Goal: Navigation & Orientation: Find specific page/section

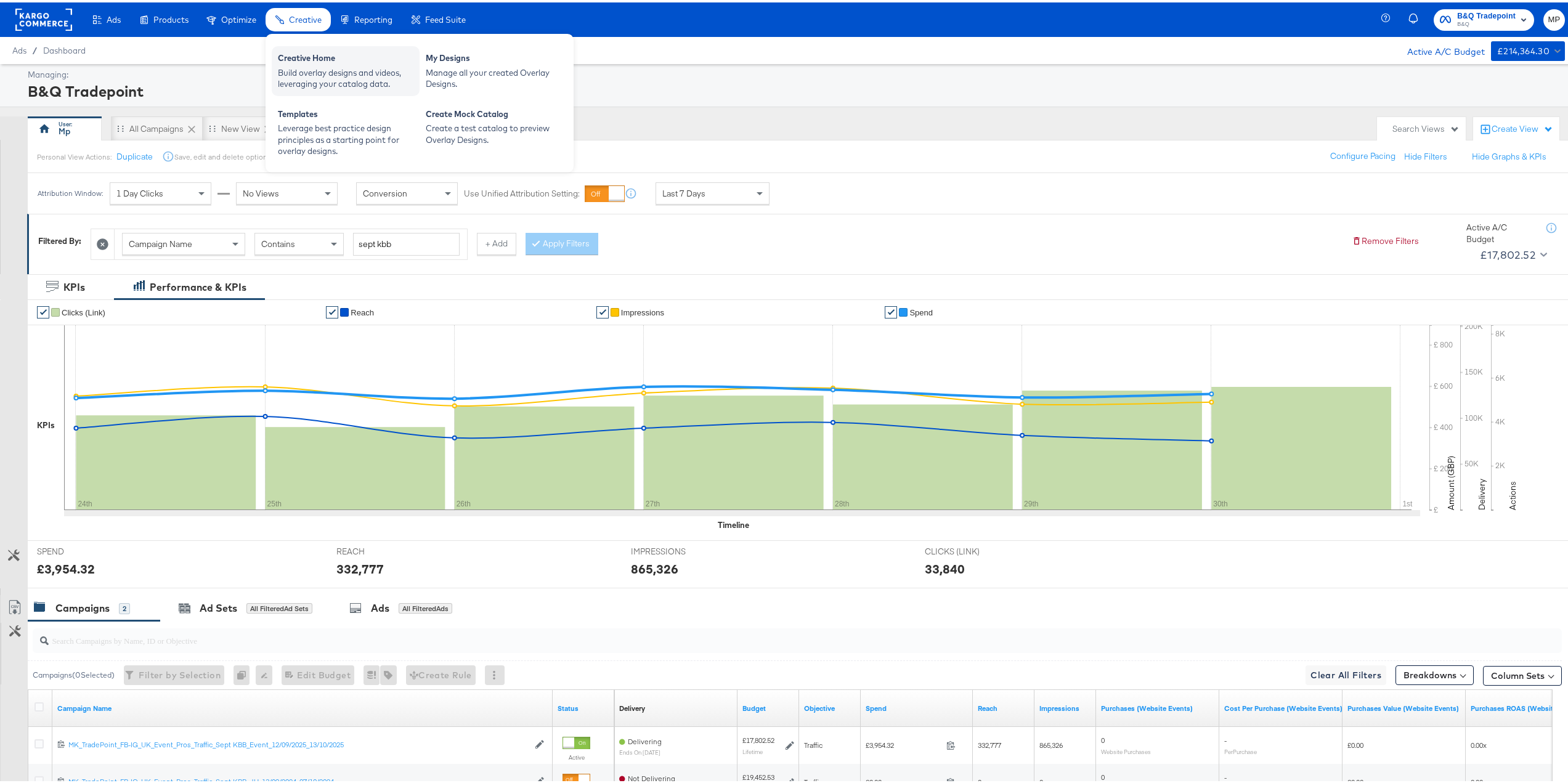
click at [323, 62] on div "Creative Home" at bounding box center [346, 57] width 136 height 15
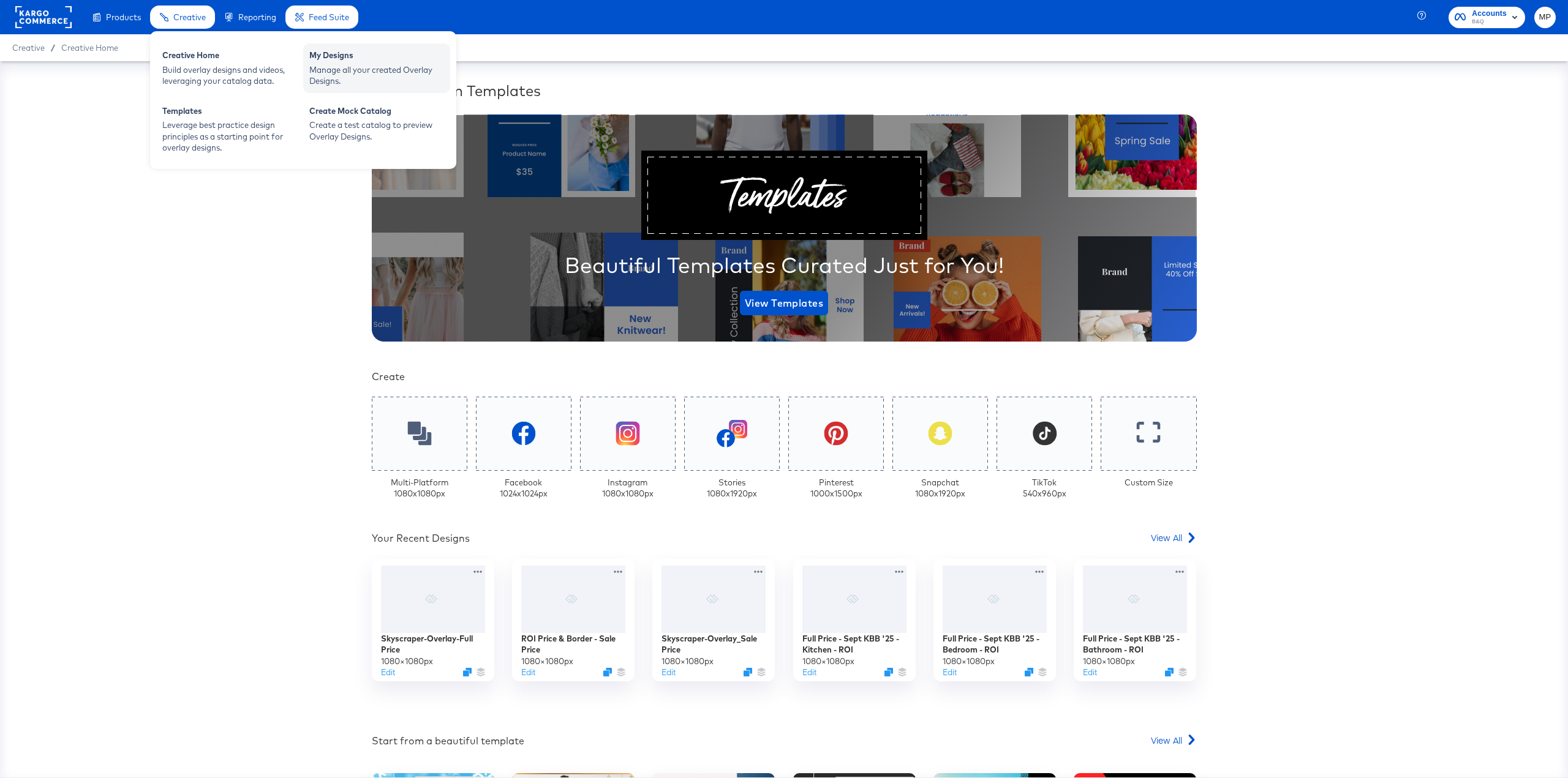
click at [360, 54] on div "My Designs" at bounding box center [376, 57] width 135 height 15
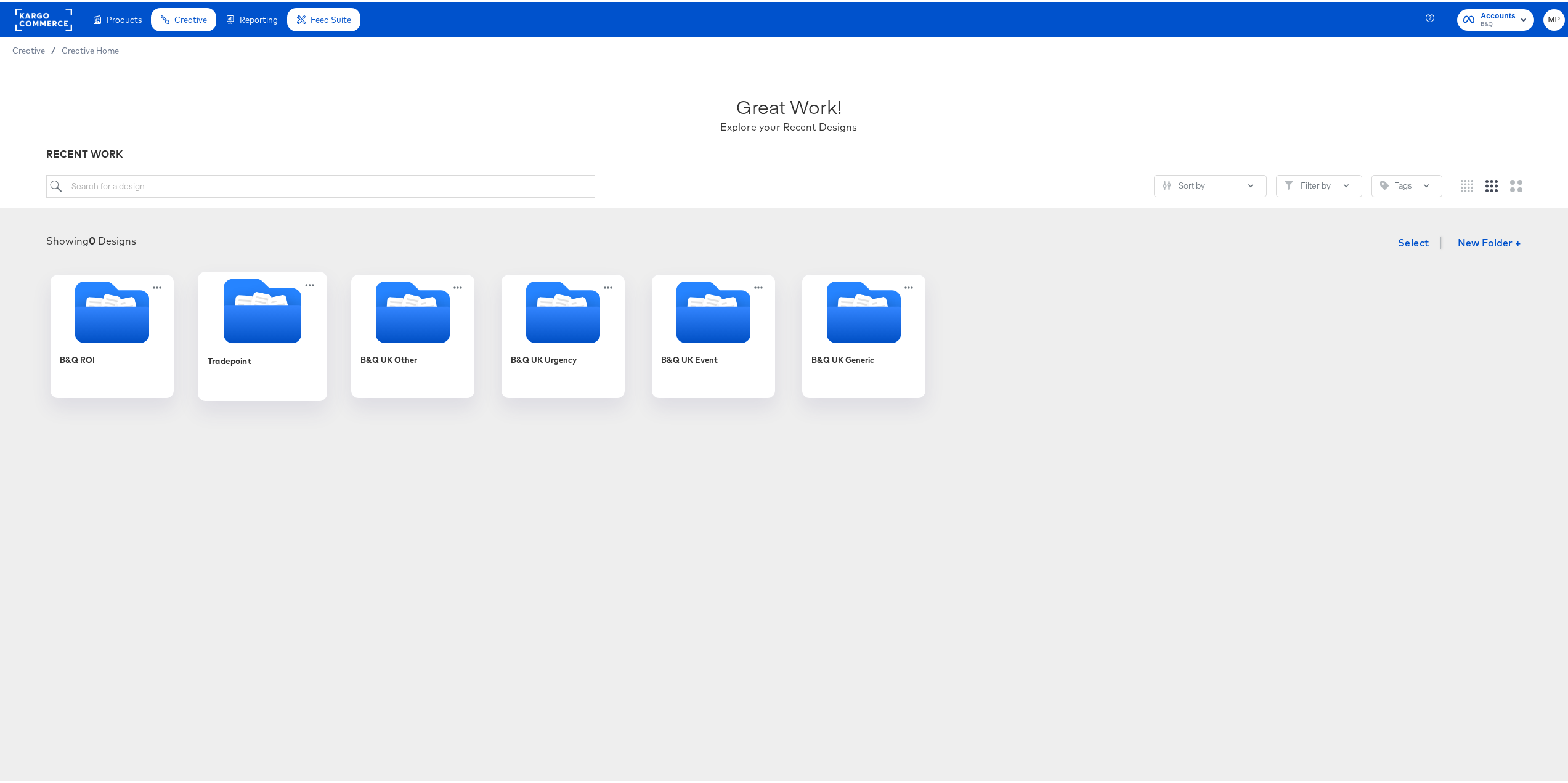
click at [264, 337] on icon "Folder" at bounding box center [262, 322] width 78 height 39
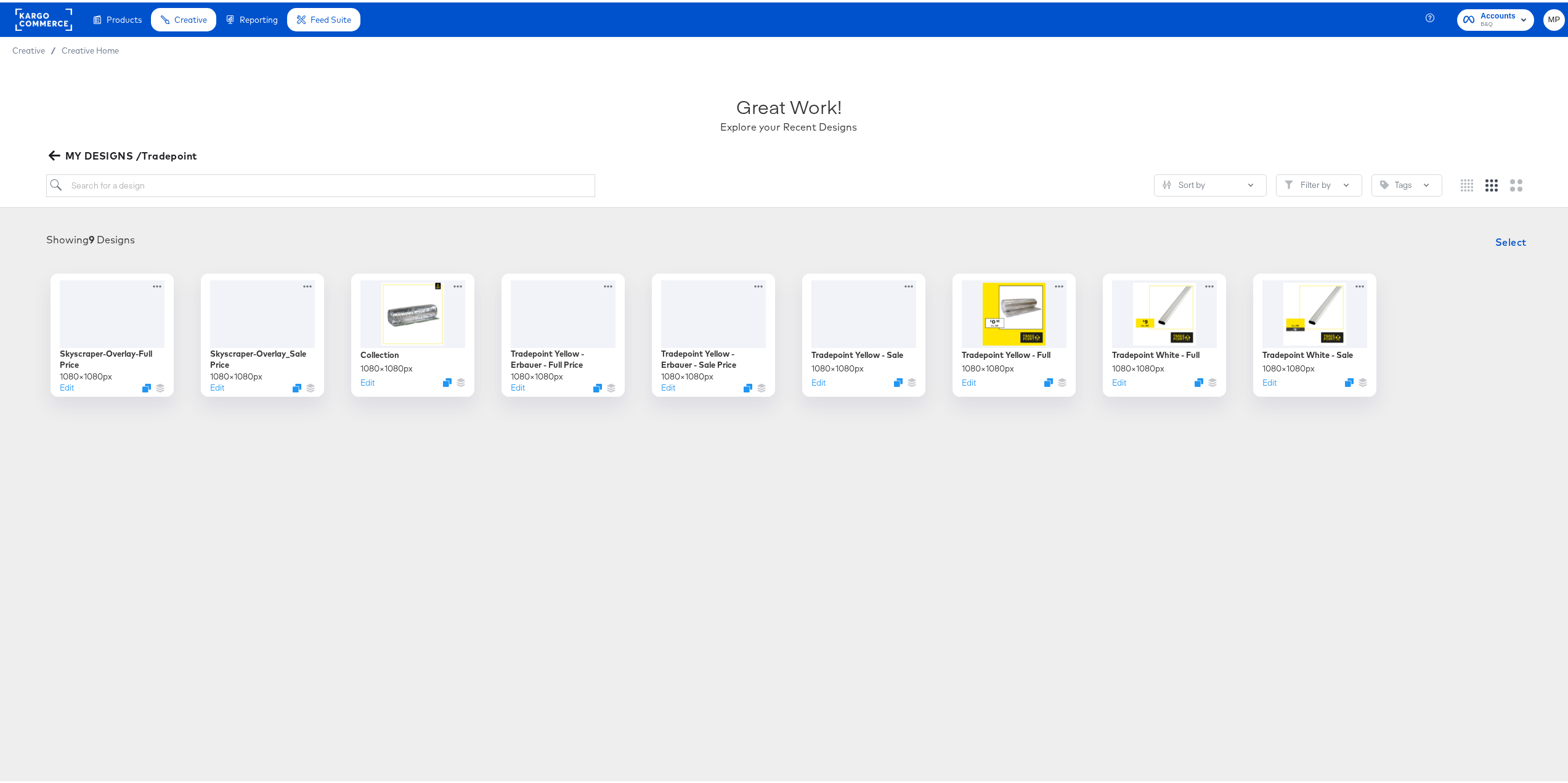
click at [45, 21] on rect at bounding box center [43, 17] width 56 height 22
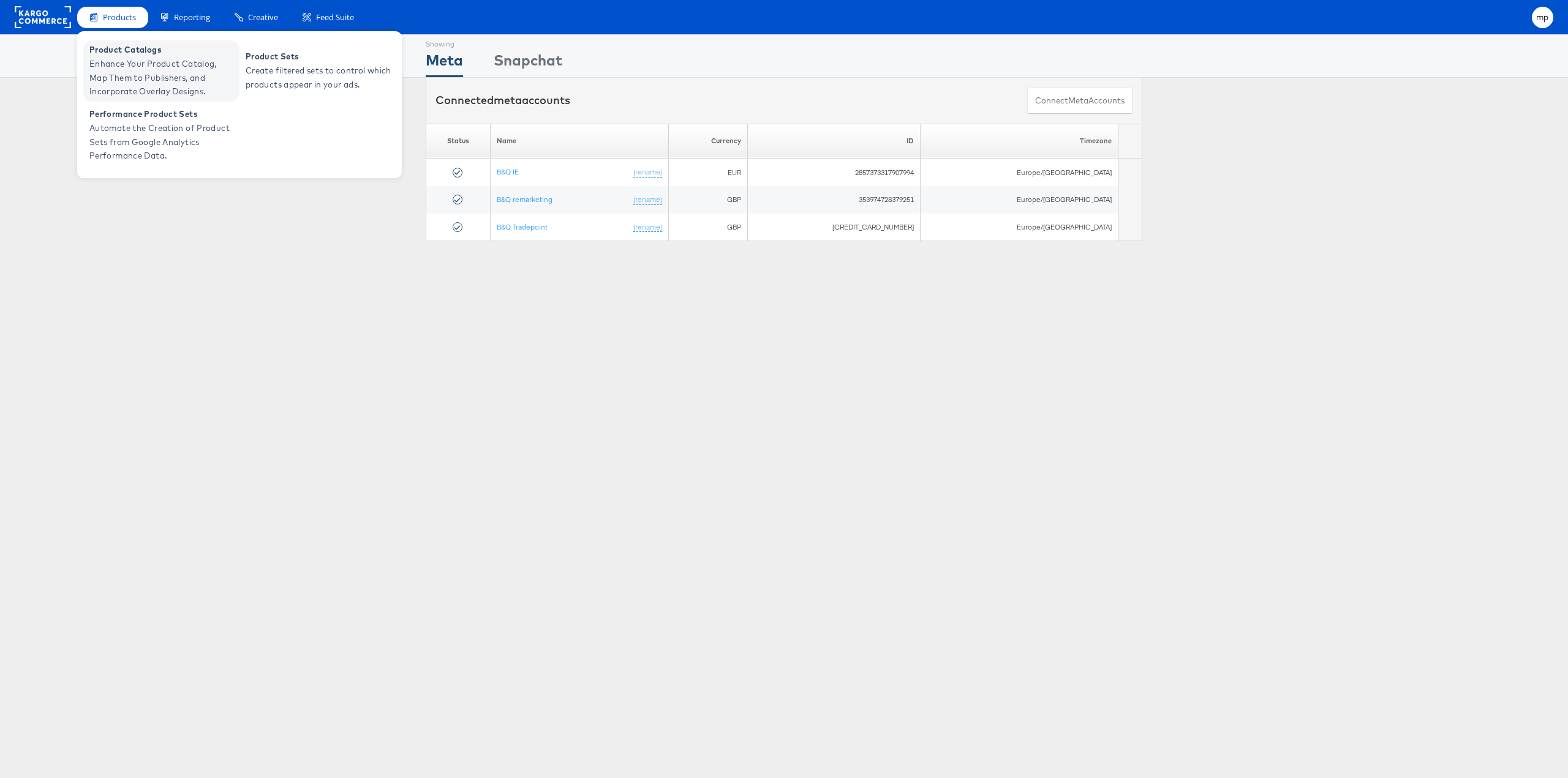
click at [163, 57] on span "Enhance Your Product Catalog, Map Them to Publishers, and Incorporate Overlay D…" at bounding box center [163, 77] width 147 height 41
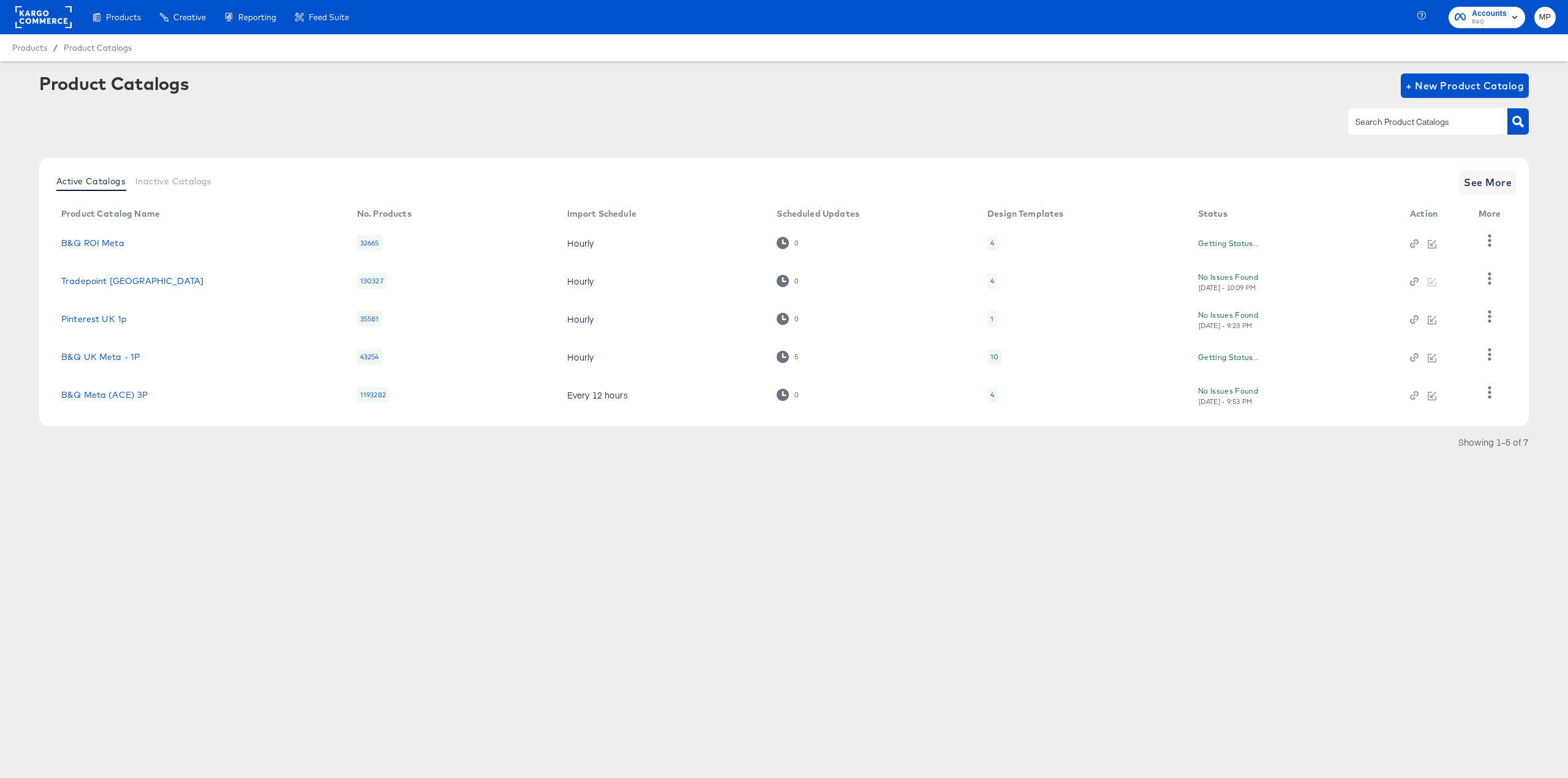
click at [991, 283] on div "4" at bounding box center [992, 281] width 4 height 10
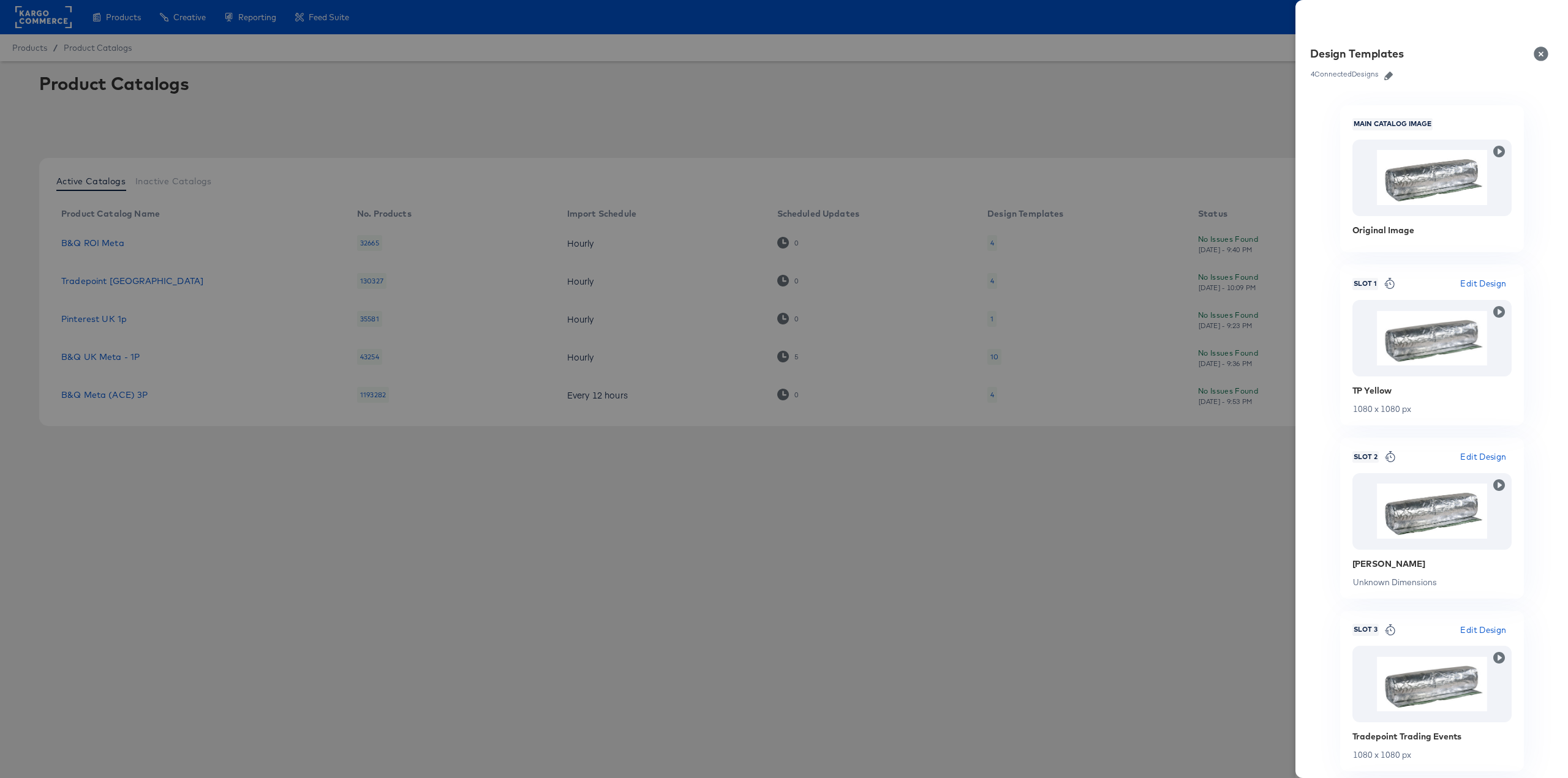
scroll to position [228, 0]
